Goal: Transaction & Acquisition: Book appointment/travel/reservation

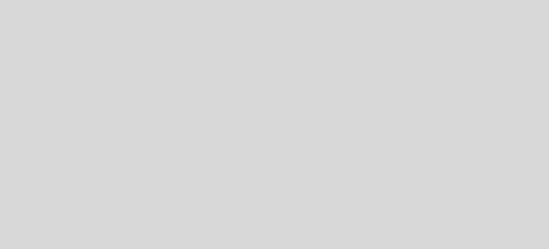
select select "es"
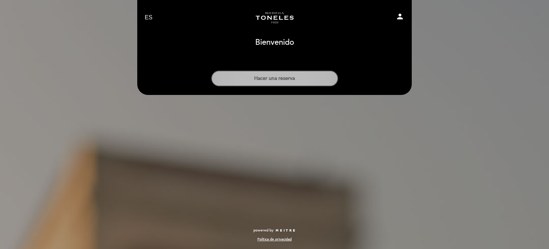
click at [271, 80] on button "Hacer una reserva" at bounding box center [274, 78] width 127 height 16
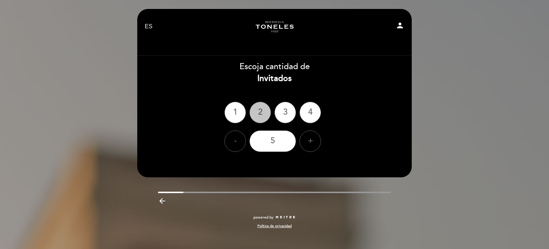
click at [259, 115] on div "2" at bounding box center [260, 112] width 21 height 21
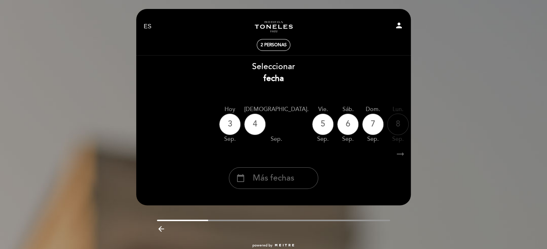
click at [400, 157] on icon "arrow_right_alt" at bounding box center [400, 153] width 11 height 15
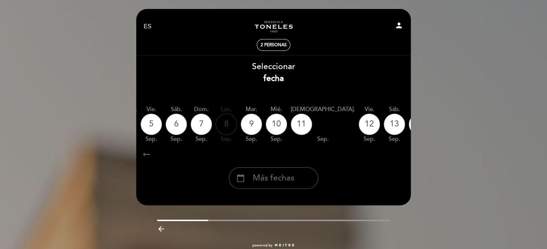
scroll to position [0, 208]
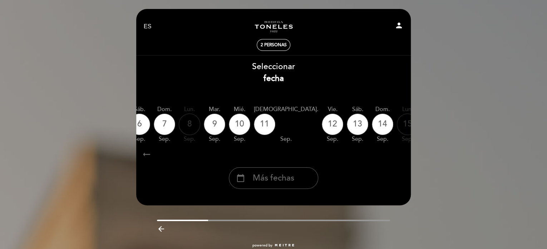
click at [400, 156] on icon "arrow_right_alt" at bounding box center [400, 153] width 11 height 15
click at [399, 161] on icon "arrow_right_alt" at bounding box center [400, 153] width 11 height 15
click at [406, 152] on div "arrow_right_alt arrow_right_alt" at bounding box center [273, 153] width 275 height 15
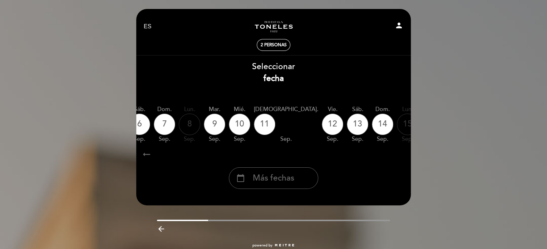
click at [406, 152] on div "arrow_right_alt arrow_right_alt" at bounding box center [273, 153] width 275 height 15
click at [422, 125] on div "16" at bounding box center [432, 123] width 21 height 21
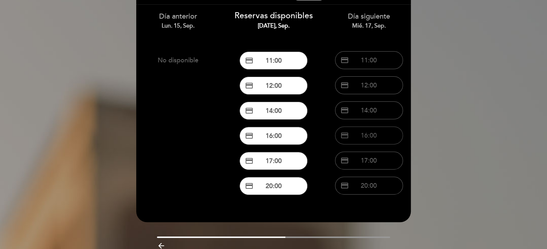
scroll to position [82, 0]
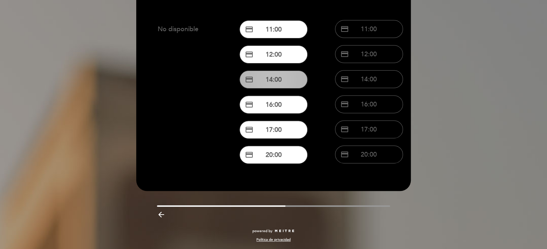
click at [279, 79] on button "credit_card 14:00" at bounding box center [274, 79] width 68 height 18
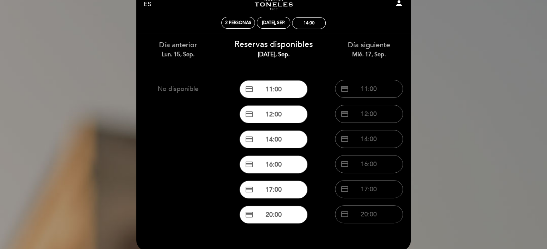
scroll to position [10, 0]
